Goal: Contribute content

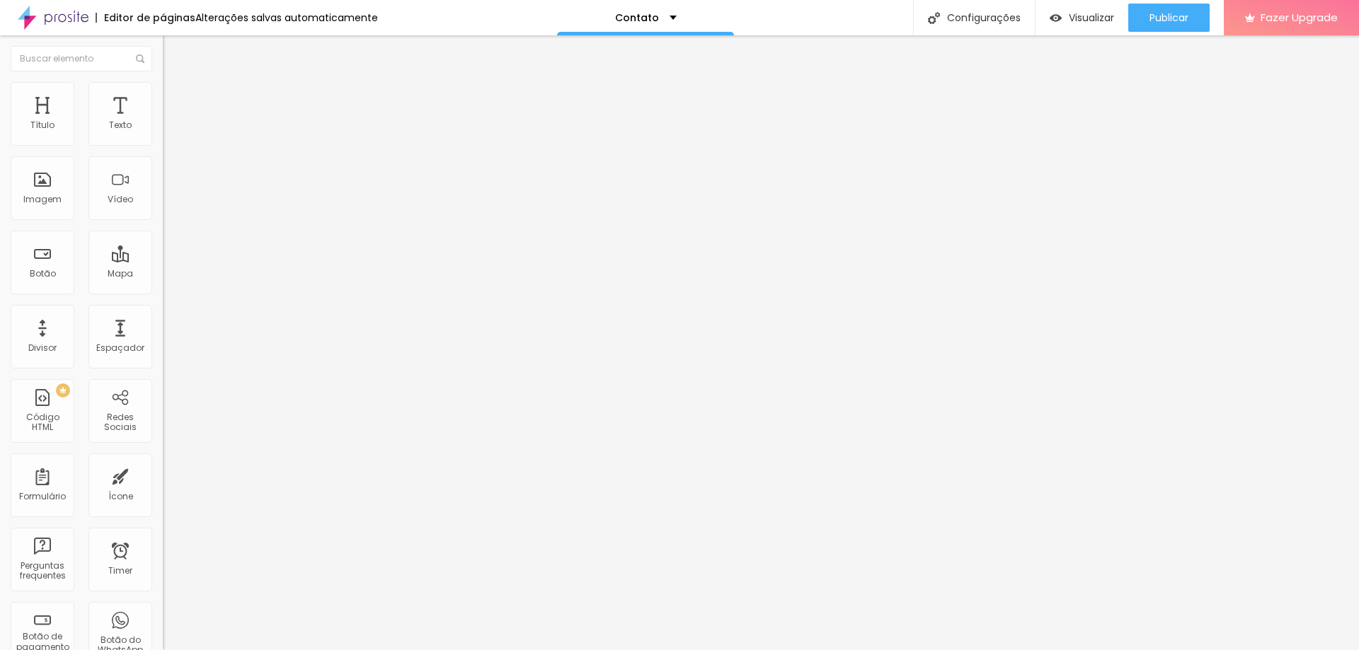
click at [163, 207] on div at bounding box center [244, 177] width 163 height 109
click at [1178, 18] on span "Publicar" at bounding box center [1168, 17] width 39 height 11
click at [163, 197] on div "<!-- Alboom CRM Lead Form Starts HERE --> < div style = "position: relative; pa…" at bounding box center [523, 172] width 720 height 98
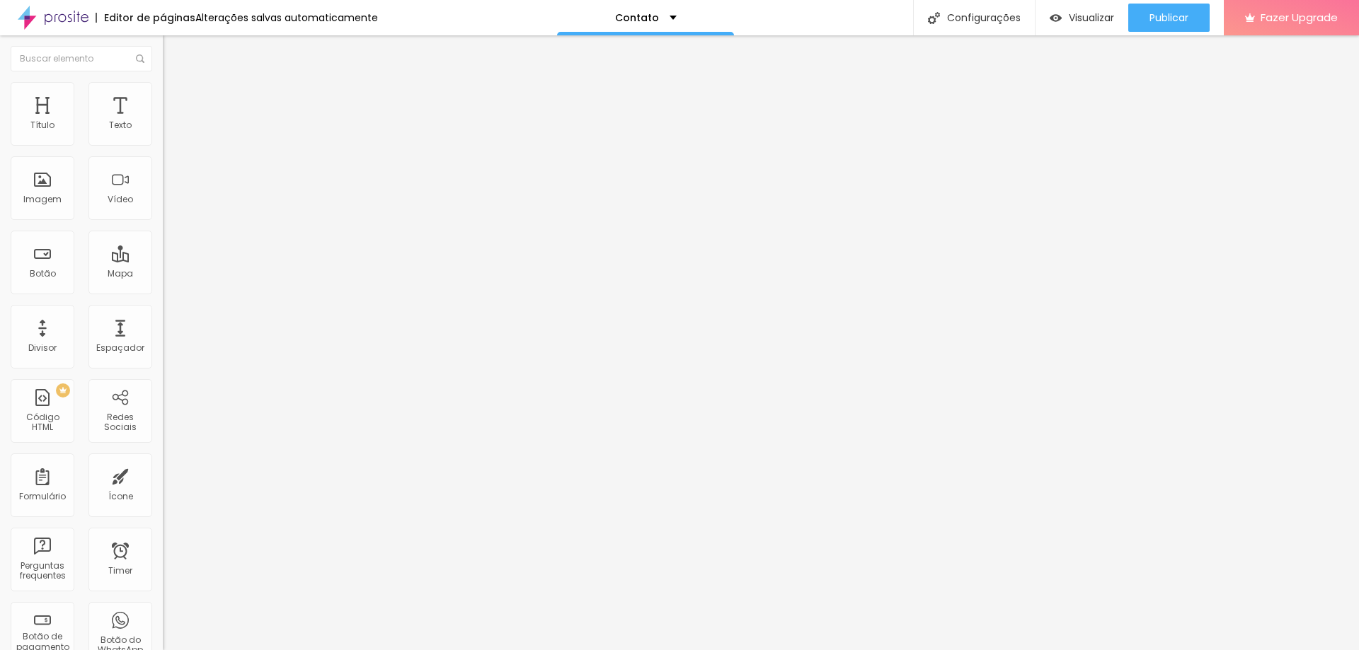
click at [163, 209] on button "button" at bounding box center [173, 202] width 20 height 15
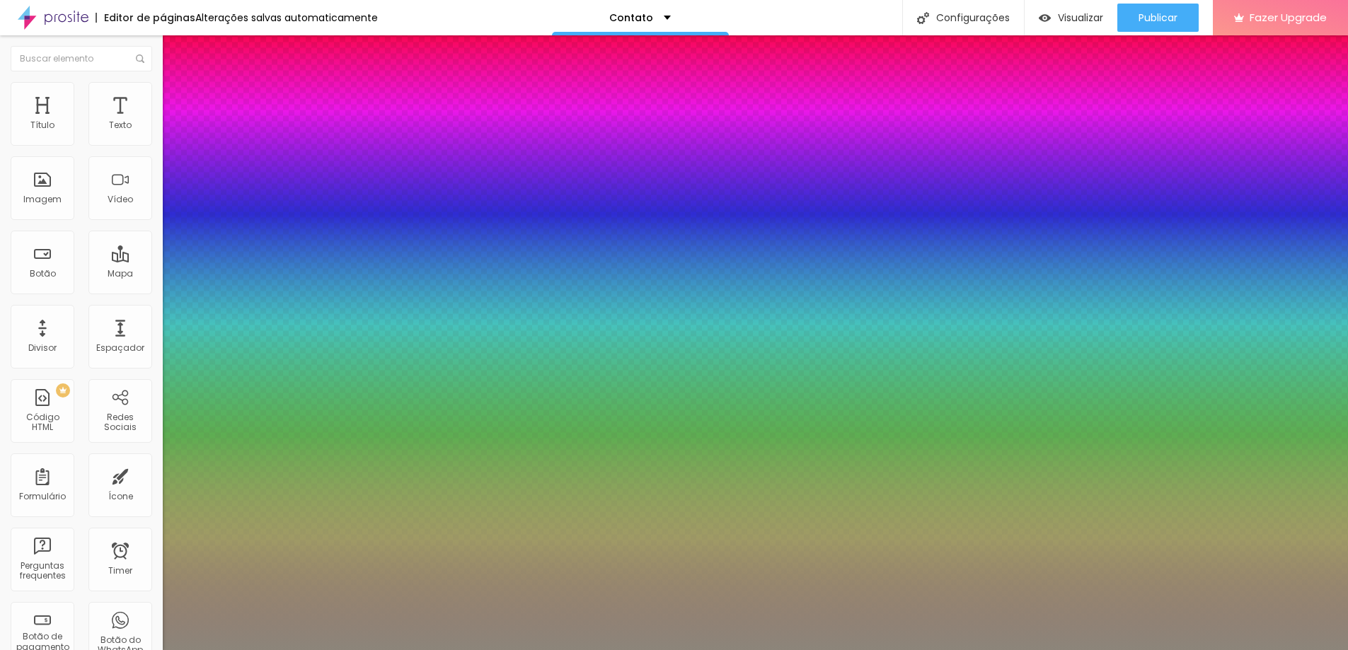
type input "1"
type input "0.5"
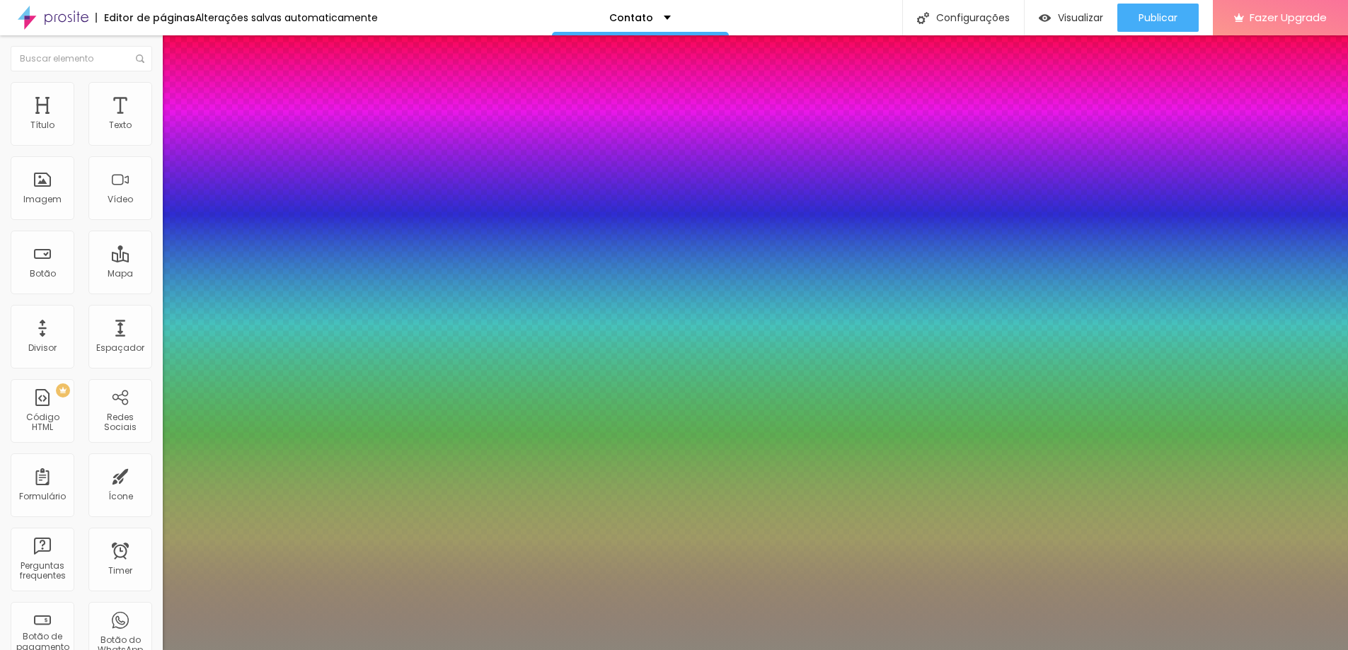
drag, startPoint x: 293, startPoint y: 527, endPoint x: 325, endPoint y: 526, distance: 31.8
click at [1037, 650] on div at bounding box center [674, 650] width 1348 height 0
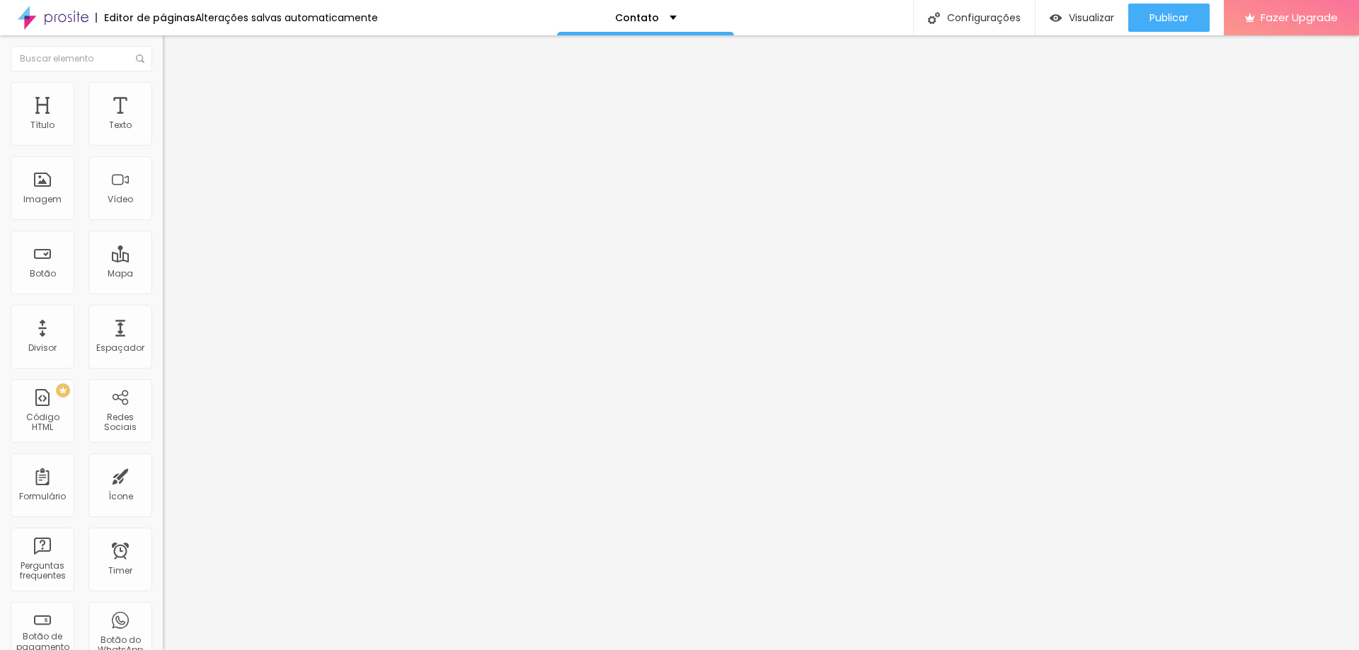
click at [163, 183] on div "< form action = "[URL][DOMAIN_NAME]" method = "post" > <!-- URL a ser redirecio…" at bounding box center [406, 172] width 487 height 98
click at [163, 232] on div at bounding box center [244, 177] width 163 height 109
click at [163, 183] on div at bounding box center [244, 177] width 163 height 109
click at [163, 196] on div at bounding box center [244, 177] width 163 height 109
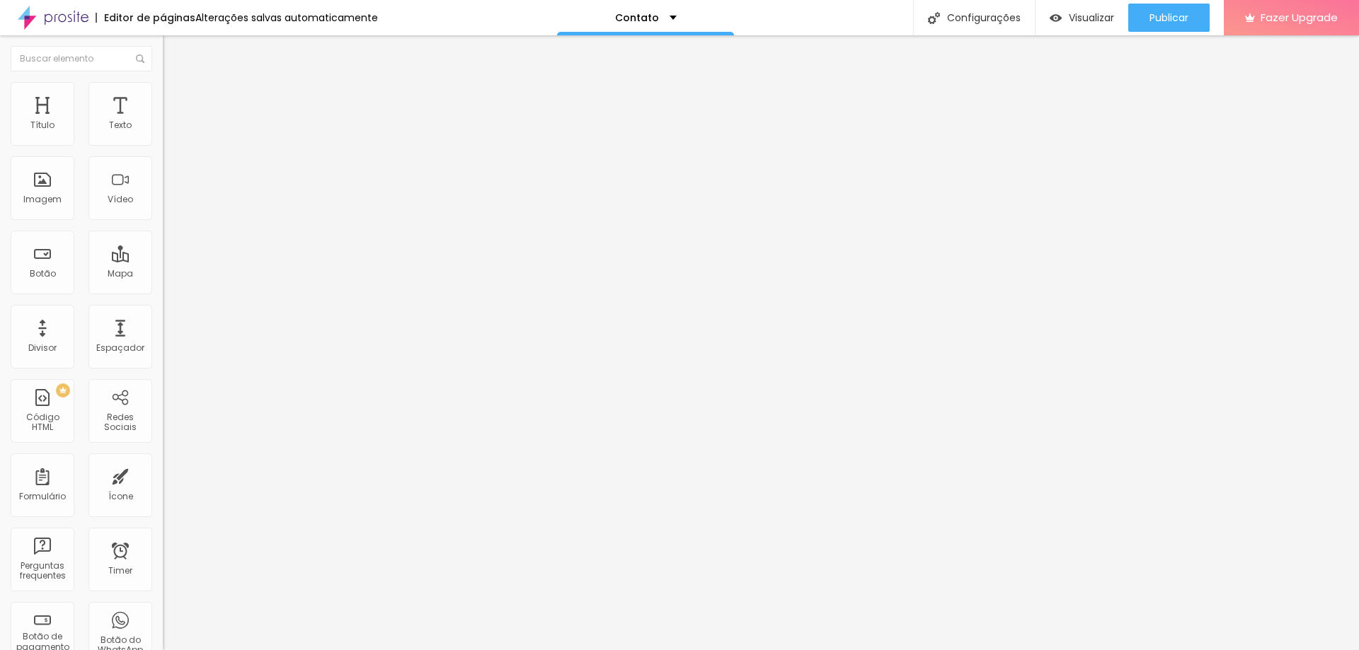
click at [163, 188] on div "<!-- INSTRUÇÕES DE USO: Para incorporar este componente em outra página HTML, s…" at bounding box center [427, 172] width 529 height 98
click at [163, 199] on div "<!-- INSTRUÇÕES DE USO: Para incorporar este componente em outra página HTML, s…" at bounding box center [427, 172] width 529 height 98
click at [163, 187] on div at bounding box center [244, 177] width 163 height 109
click at [163, 219] on div "<!-- Início da Seção BODY --> <!-- O ng-app e ng-controller foram movidos para …" at bounding box center [310, 172] width 295 height 98
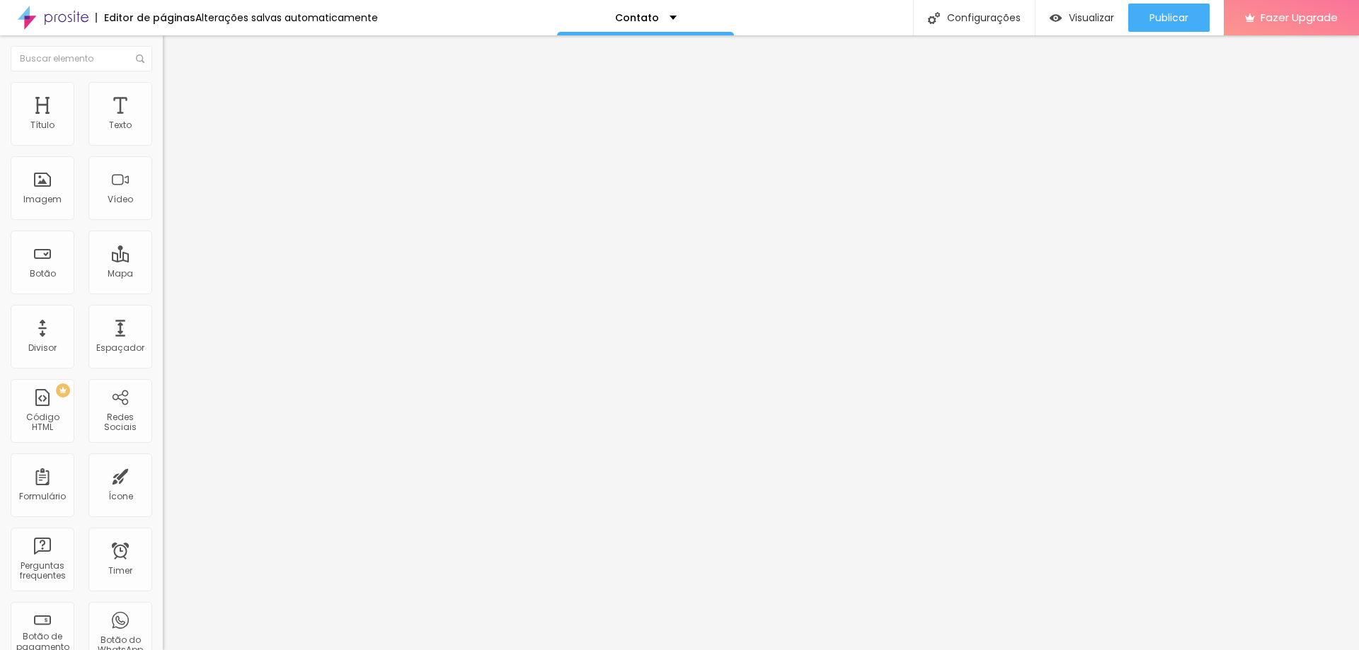
click at [163, 123] on div "0 caracteres" at bounding box center [244, 114] width 163 height 18
click at [163, 209] on div at bounding box center [244, 177] width 163 height 109
click at [163, 199] on div "<!-- Início da Seção HEAD --> < link href = "/font-awesome/css/font-awesome.css…" at bounding box center [415, 172] width 505 height 98
click at [163, 202] on div at bounding box center [244, 177] width 163 height 109
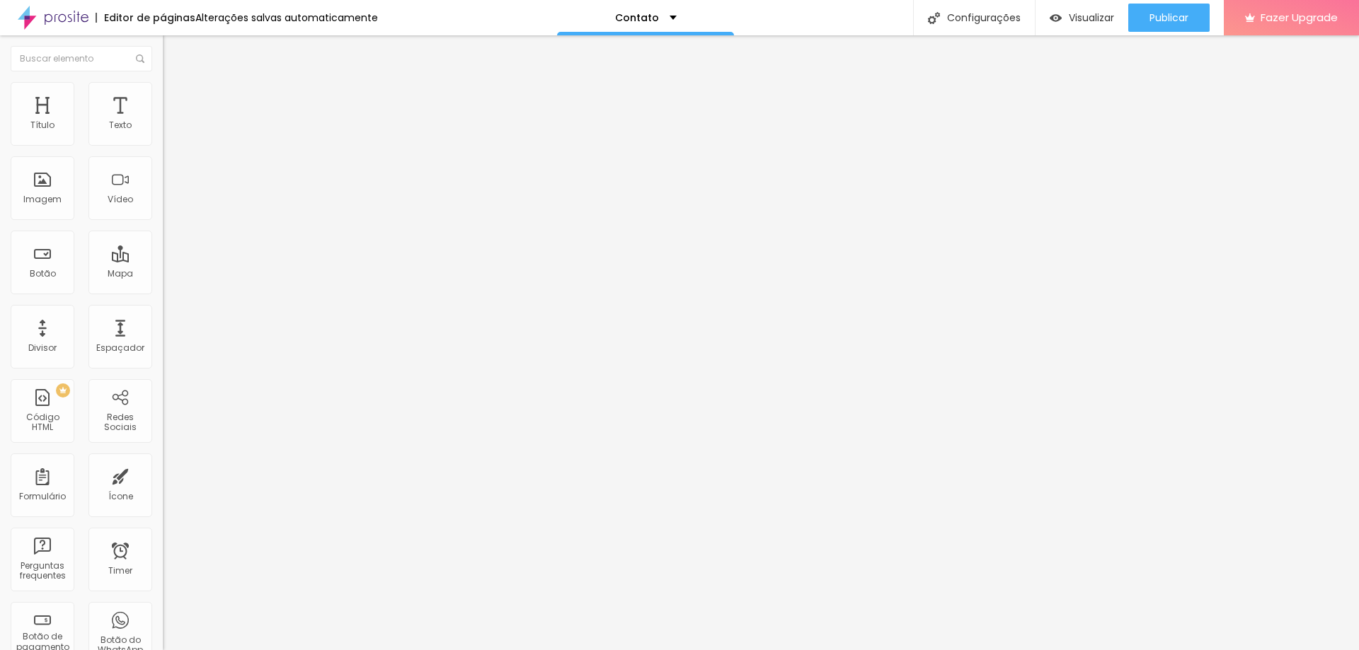
scroll to position [2050, 0]
click at [163, 142] on img at bounding box center [168, 137] width 10 height 10
click at [163, 205] on div "<! DOCTYPE html > < html lang = "pt-br" > < head > < meta charset = "UTF-8" > <…" at bounding box center [502, 177] width 678 height 109
click at [1149, 17] on span "Publicar" at bounding box center [1168, 17] width 39 height 11
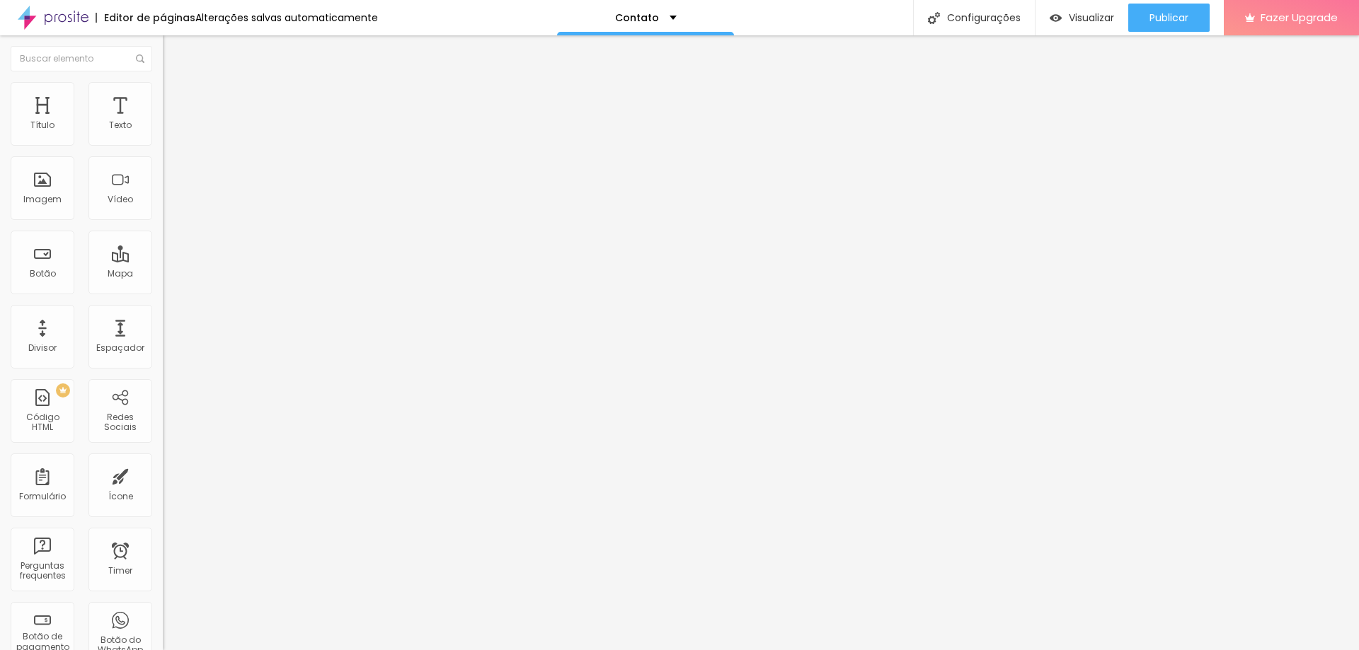
click at [163, 192] on div "<! DOCTYPE html > < html lang = "pt-br" > < head > < meta charset = "UTF-8" > <…" at bounding box center [502, 172] width 678 height 98
click at [1187, 18] on span "Publicar" at bounding box center [1168, 17] width 39 height 11
click at [163, 208] on div "<! DOCTYPE html > < html lang = "pt-br" > < head > < meta charset = "UTF-8" > <…" at bounding box center [502, 172] width 678 height 98
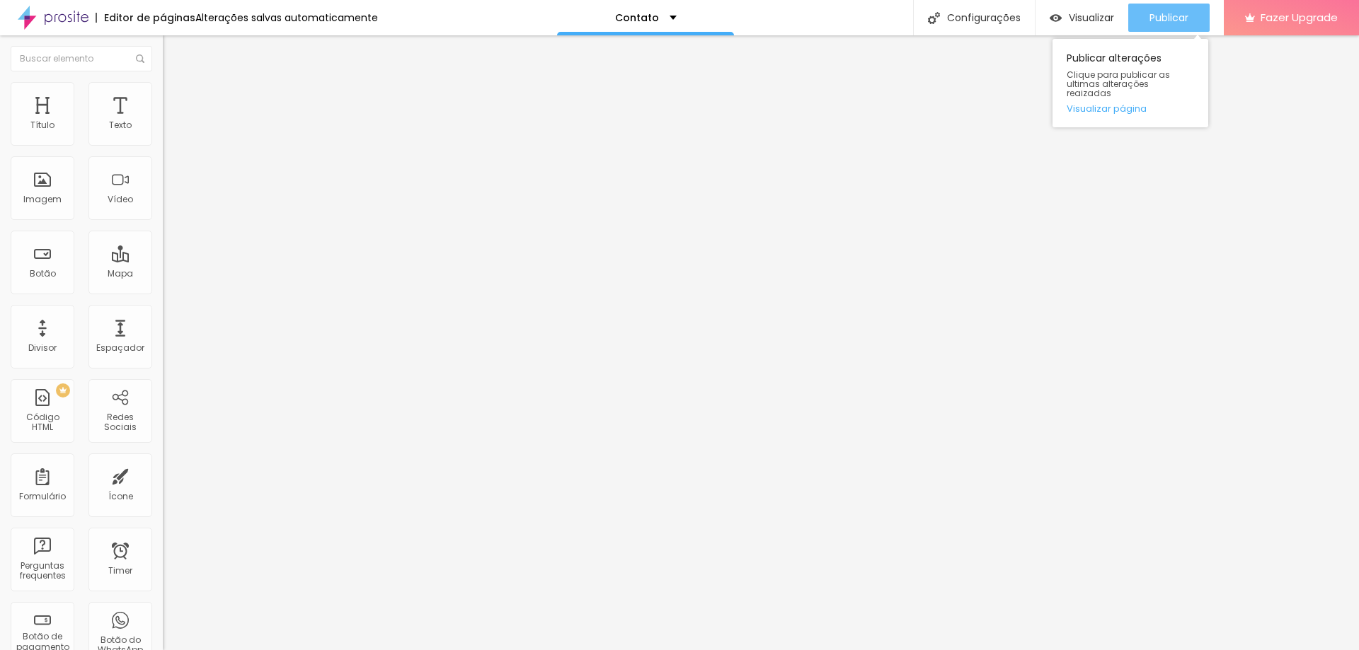
click at [1164, 25] on div "Publicar" at bounding box center [1168, 18] width 39 height 28
click at [163, 202] on div "<! DOCTYPE html > < html lang = "pt-br" > < head > < meta charset = "UTF-8" > <…" at bounding box center [560, 177] width 795 height 109
click at [1181, 21] on span "Publicar" at bounding box center [1168, 17] width 39 height 11
click at [163, 222] on div "<! DOCTYPE html > < html lang = "pt-br" > < head > < meta charset = "UTF-8" > <…" at bounding box center [604, 177] width 883 height 109
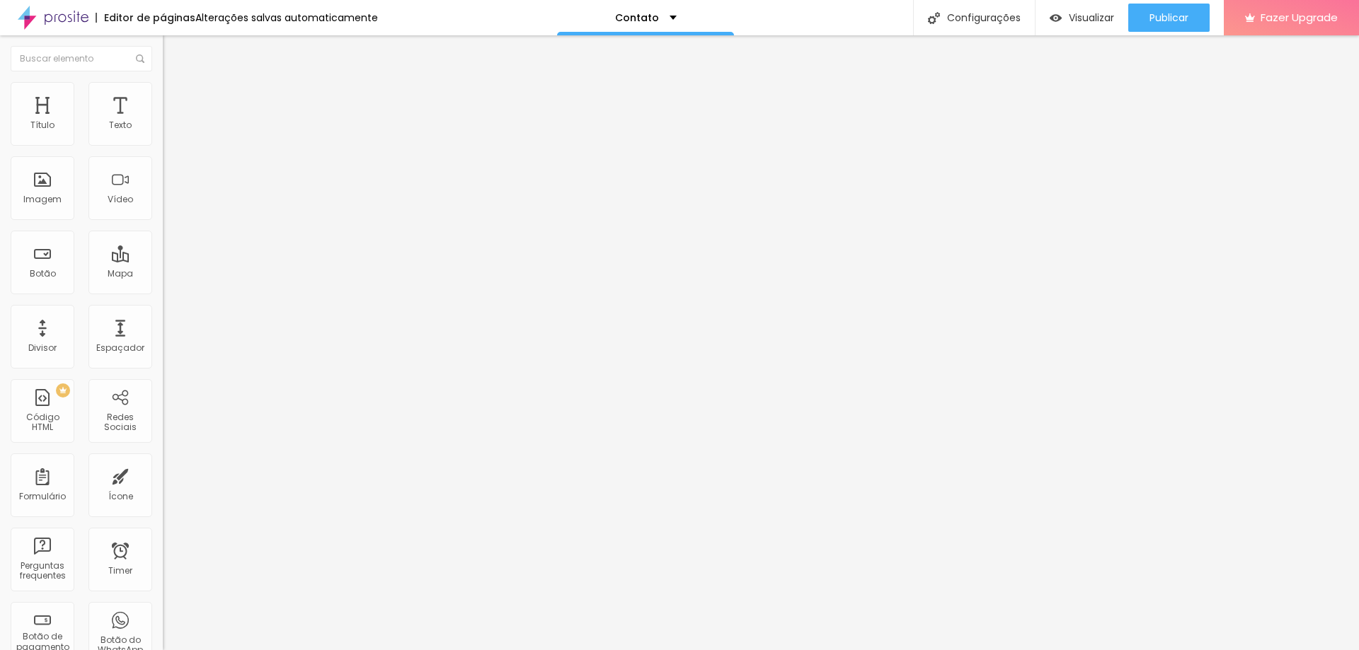
scroll to position [3021, 0]
click at [1169, 18] on span "Publicar" at bounding box center [1168, 17] width 39 height 11
